Goal: Task Accomplishment & Management: Complete application form

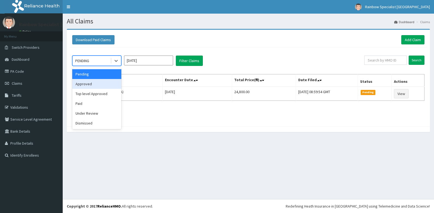
click at [88, 84] on div "Approved" at bounding box center [96, 84] width 49 height 10
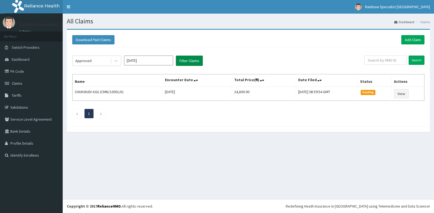
click at [191, 62] on button "Filter Claims" at bounding box center [189, 61] width 27 height 10
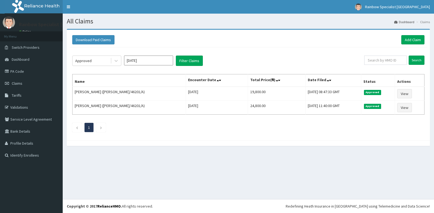
click at [171, 60] on input "[DATE]" at bounding box center [148, 61] width 49 height 10
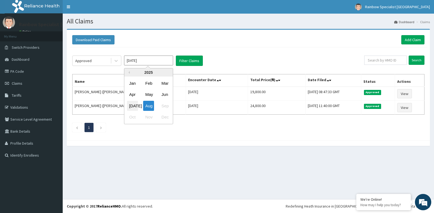
click at [131, 106] on div "[DATE]" at bounding box center [132, 106] width 11 height 10
type input "[DATE]"
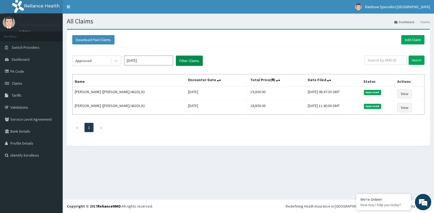
click at [185, 62] on button "Filter Claims" at bounding box center [189, 61] width 27 height 10
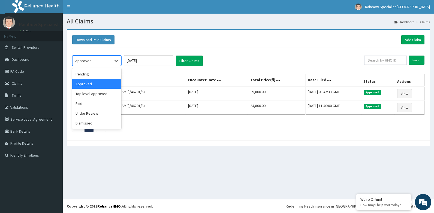
click at [116, 62] on icon at bounding box center [115, 60] width 5 height 5
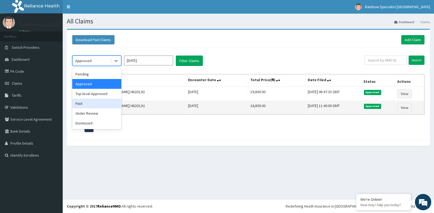
click at [94, 102] on div "Paid" at bounding box center [96, 104] width 49 height 10
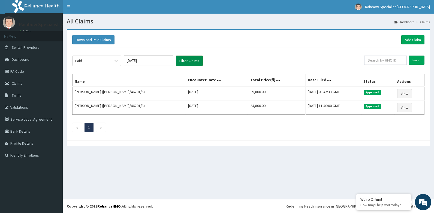
click at [184, 60] on button "Filter Claims" at bounding box center [189, 61] width 27 height 10
click at [185, 61] on button "Filter Claims" at bounding box center [189, 61] width 27 height 10
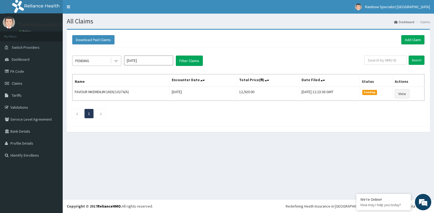
click at [116, 63] on icon at bounding box center [115, 60] width 5 height 5
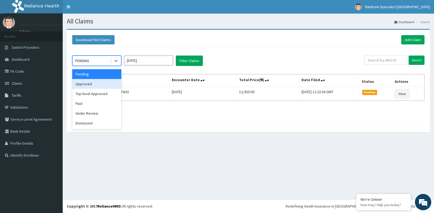
click at [97, 85] on div "Approved" at bounding box center [96, 84] width 49 height 10
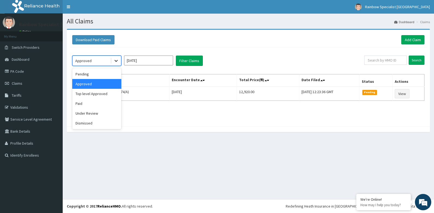
click at [120, 63] on div at bounding box center [116, 61] width 10 height 10
click at [93, 107] on div "Paid" at bounding box center [96, 104] width 49 height 10
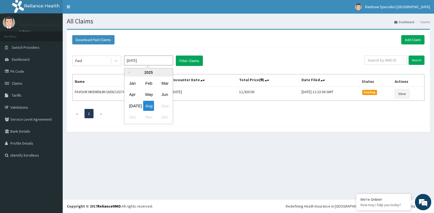
click at [163, 62] on input "[DATE]" at bounding box center [148, 61] width 49 height 10
click at [137, 107] on div "[DATE]" at bounding box center [132, 106] width 11 height 10
type input "[DATE]"
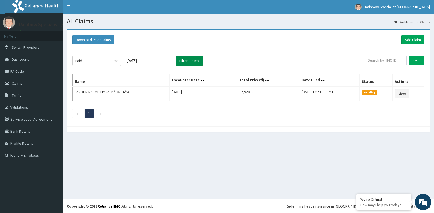
click at [184, 62] on button "Filter Claims" at bounding box center [189, 61] width 27 height 10
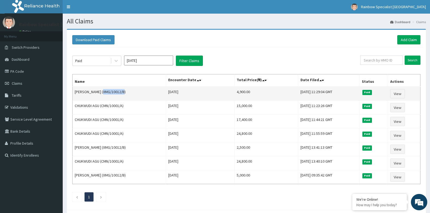
drag, startPoint x: 101, startPoint y: 92, endPoint x: 122, endPoint y: 91, distance: 21.0
click at [122, 91] on td "[PERSON_NAME] (XMG/10012/B)" at bounding box center [118, 94] width 93 height 14
copy td "XMG/10012/B"
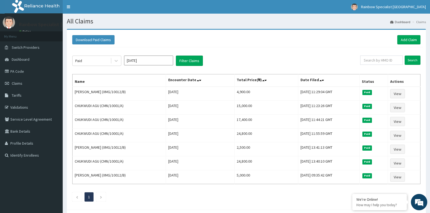
click at [287, 67] on div "Paid [DATE] Filter Claims Search Name Encounter Date Total Price(₦) Date Filed …" at bounding box center [245, 127] width 353 height 160
click at [401, 39] on link "Add Claim" at bounding box center [408, 39] width 23 height 9
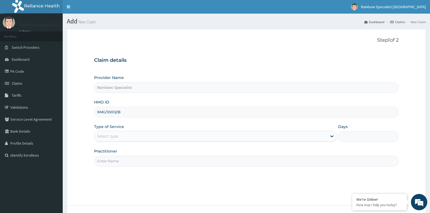
type input "XMG/10012/B"
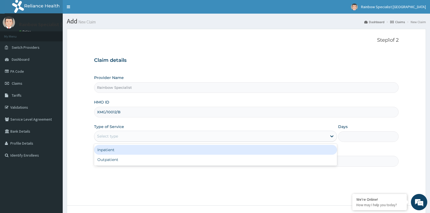
click at [143, 134] on div "Select type" at bounding box center [210, 136] width 232 height 9
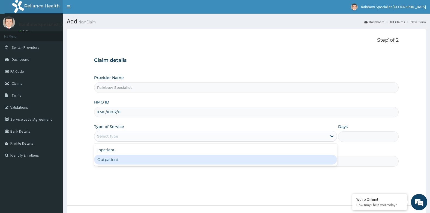
click at [123, 160] on div "Outpatient" at bounding box center [215, 160] width 243 height 10
type input "1"
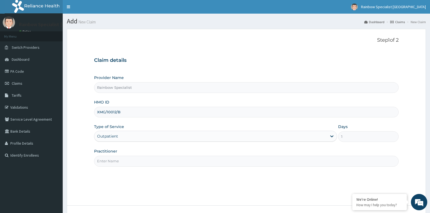
click at [128, 162] on input "Practitioner" at bounding box center [246, 161] width 305 height 11
type input "AGBOLA AMINA"
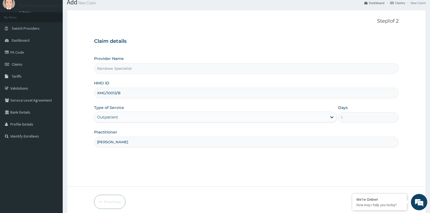
scroll to position [41, 0]
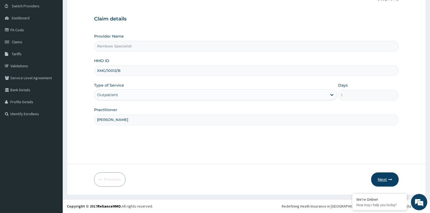
click at [392, 179] on icon "button" at bounding box center [390, 180] width 4 height 4
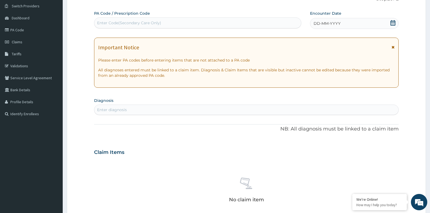
click at [194, 25] on div "Enter Code(Secondary Care Only)" at bounding box center [197, 23] width 206 height 9
click at [390, 20] on icon at bounding box center [392, 22] width 5 height 5
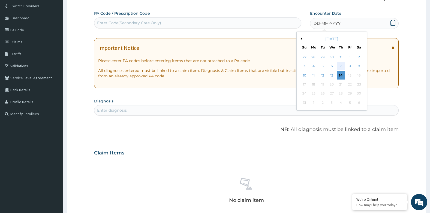
click at [342, 68] on div "7" at bounding box center [340, 66] width 8 height 8
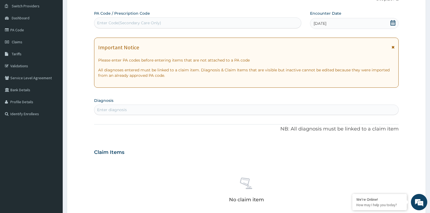
click at [134, 116] on div "PA Code / Prescription Code Enter Code(Secondary Care Only) Encounter Date 07-0…" at bounding box center [246, 152] width 305 height 282
click at [135, 113] on div "Enter diagnosis" at bounding box center [246, 109] width 304 height 9
type input "diabe"
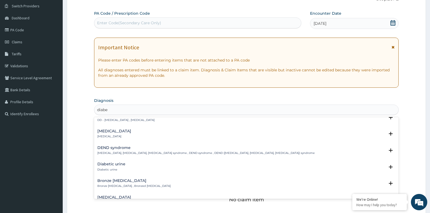
scroll to position [0, 0]
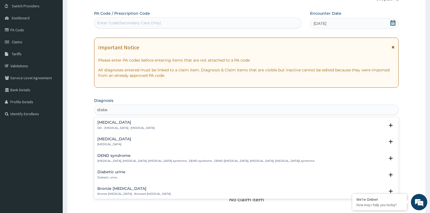
click at [114, 124] on h4 "Diabetic diet" at bounding box center [125, 122] width 57 height 4
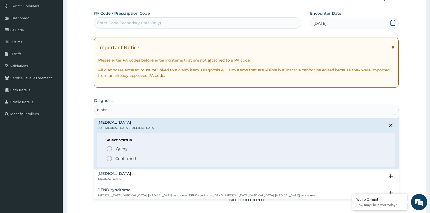
click at [121, 159] on p "Confirmed" at bounding box center [125, 158] width 20 height 5
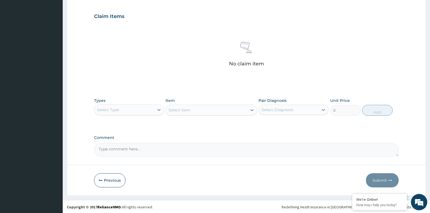
scroll to position [180, 0]
click at [124, 110] on div "Select Type" at bounding box center [124, 109] width 60 height 9
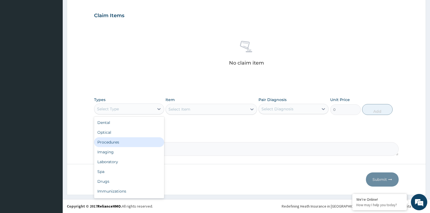
click at [127, 145] on div "Procedures" at bounding box center [129, 142] width 70 height 10
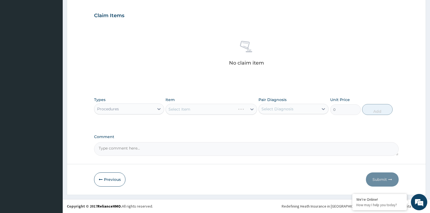
click at [193, 108] on div "Select Item" at bounding box center [210, 109] width 91 height 11
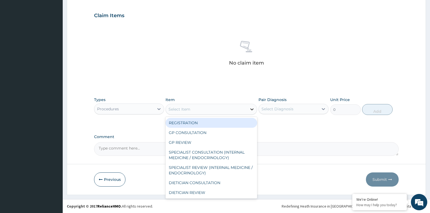
click at [251, 108] on icon at bounding box center [251, 109] width 5 height 5
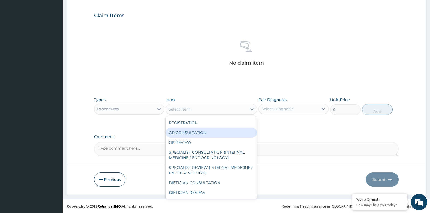
click at [201, 131] on div "GP CONSULTATION" at bounding box center [210, 133] width 91 height 10
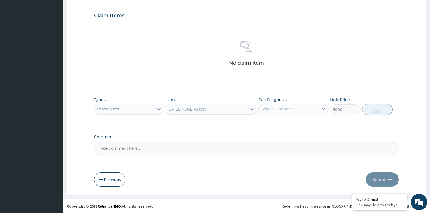
type input "5000"
click at [281, 107] on div "Select Diagnosis" at bounding box center [277, 108] width 32 height 5
click at [274, 121] on label "Diabetic diet" at bounding box center [284, 122] width 34 height 5
checkbox input "true"
click at [378, 111] on button "Add" at bounding box center [377, 109] width 31 height 11
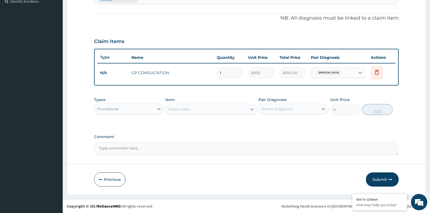
scroll to position [154, 0]
click at [141, 110] on div "Procedures" at bounding box center [124, 109] width 60 height 9
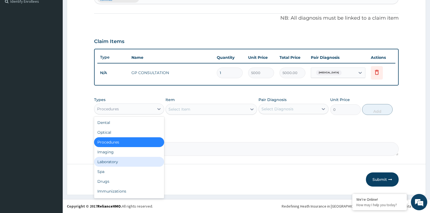
click at [119, 162] on div "Laboratory" at bounding box center [129, 162] width 70 height 10
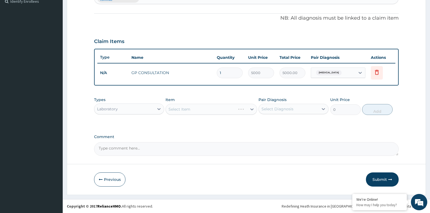
click at [195, 108] on div "Select Item" at bounding box center [210, 109] width 91 height 11
click at [194, 113] on div "Select Item" at bounding box center [210, 109] width 91 height 11
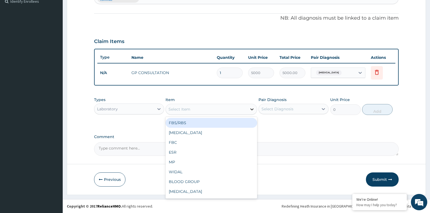
click at [253, 110] on icon at bounding box center [251, 109] width 5 height 5
click at [215, 124] on div "FBS/RBS" at bounding box center [210, 123] width 91 height 10
type input "2400"
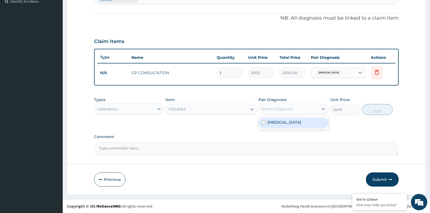
click at [269, 106] on div "Select Diagnosis" at bounding box center [277, 108] width 32 height 5
click at [269, 123] on label "Diabetic diet" at bounding box center [284, 122] width 34 height 5
checkbox input "true"
click at [384, 109] on button "Add" at bounding box center [377, 109] width 31 height 11
type input "0"
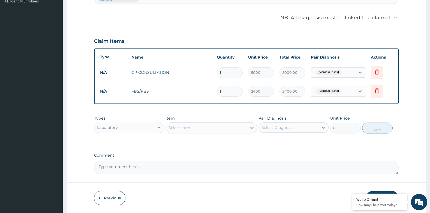
scroll to position [173, 0]
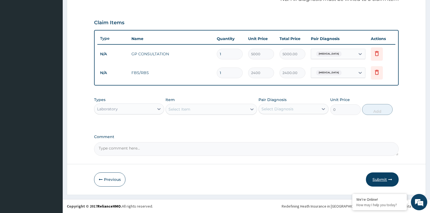
click at [377, 177] on button "Submit" at bounding box center [382, 179] width 33 height 14
